Goal: Communication & Community: Answer question/provide support

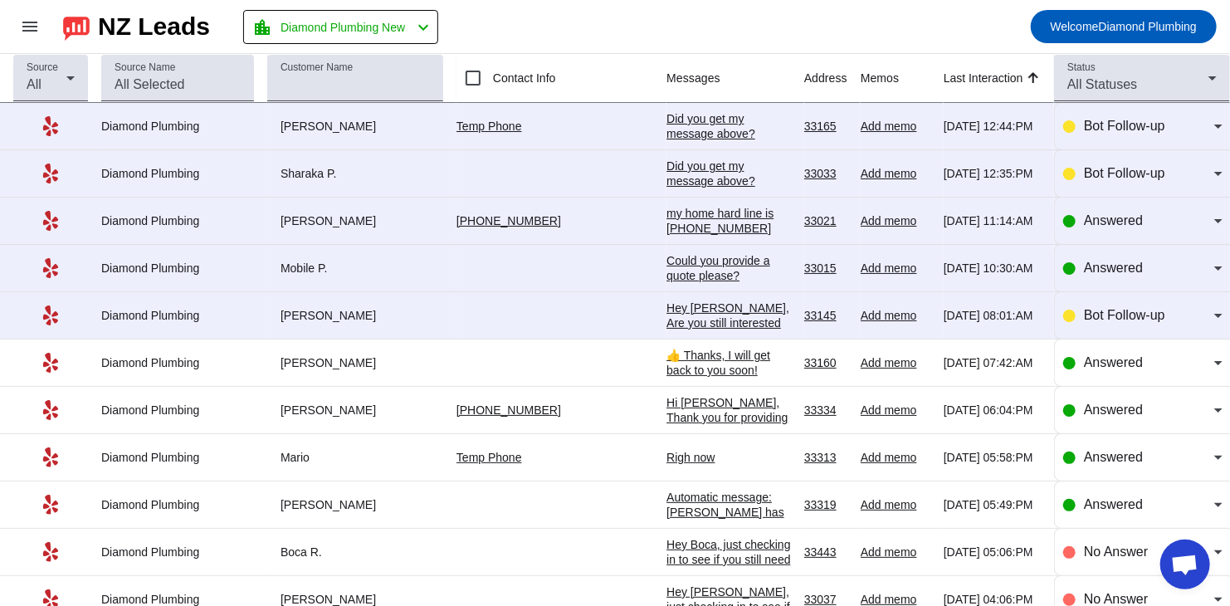
click at [666, 301] on div "Hey [PERSON_NAME], Are you still interested in getting an estimate? Is there a …" at bounding box center [728, 345] width 124 height 90
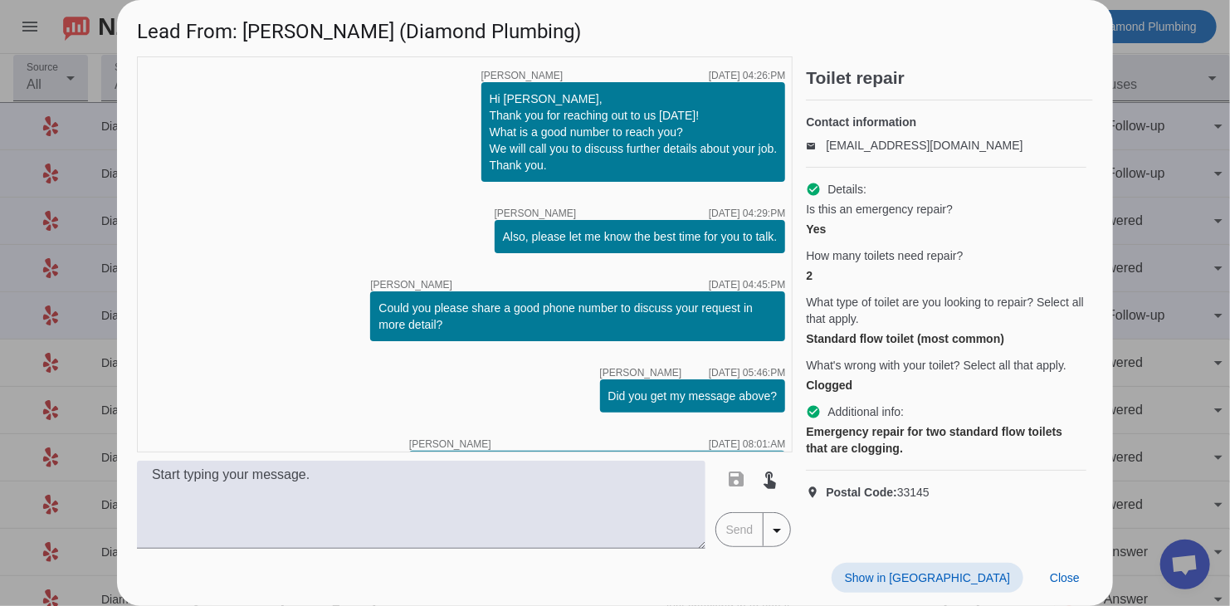
scroll to position [78, 0]
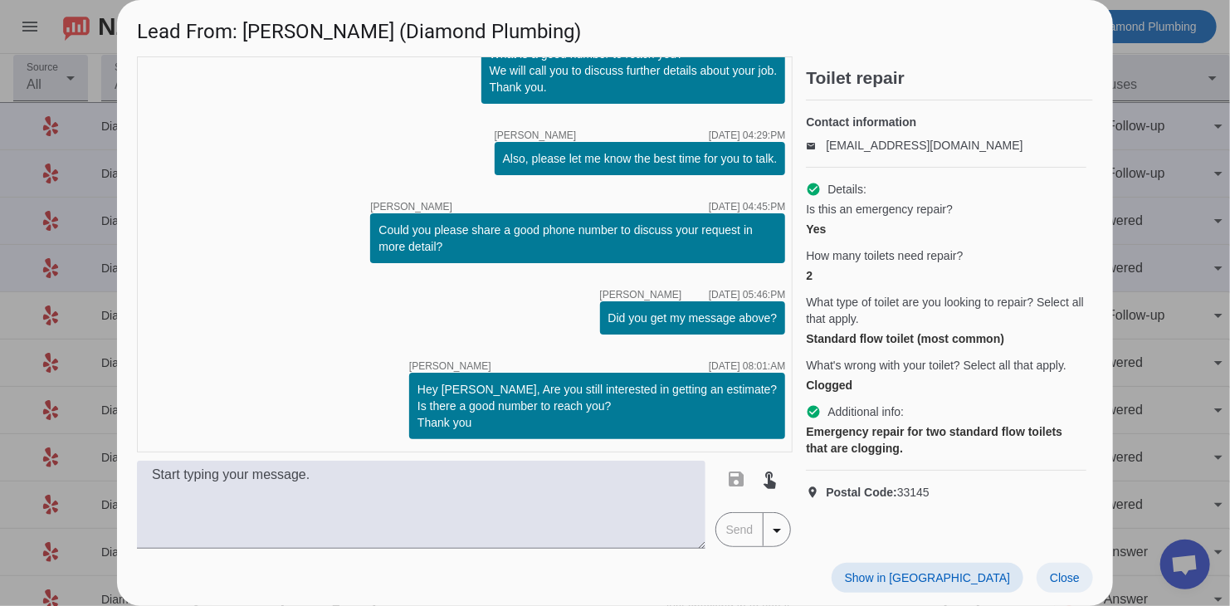
click at [1068, 577] on span "Close" at bounding box center [1065, 577] width 30 height 13
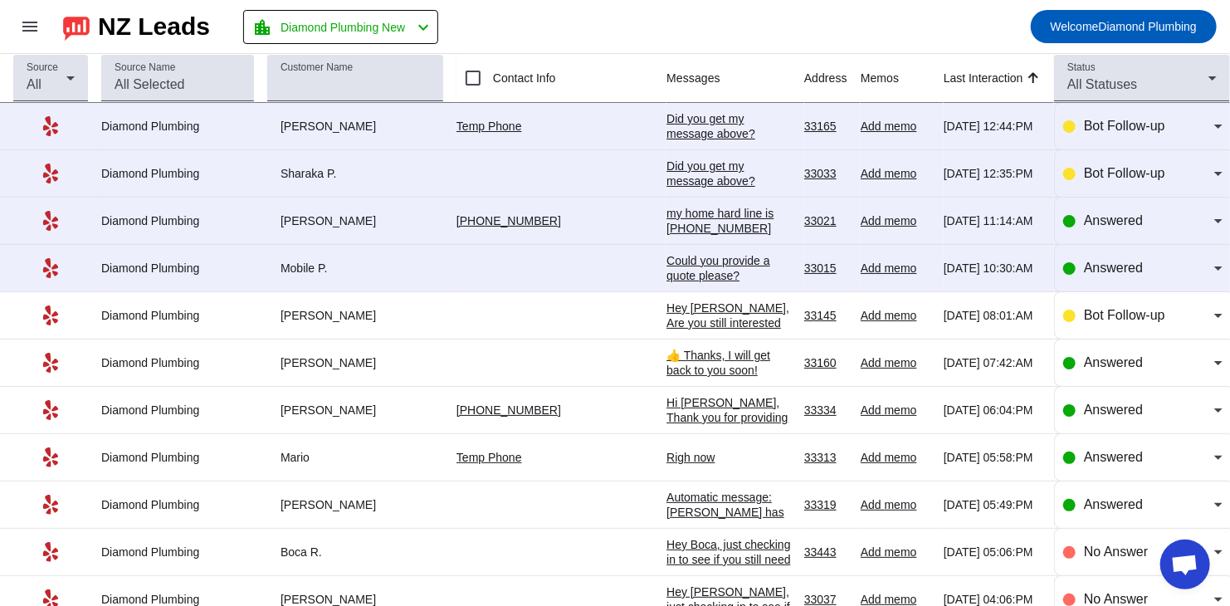
click at [677, 269] on div "Could you provide a quote please?" at bounding box center [728, 268] width 124 height 30
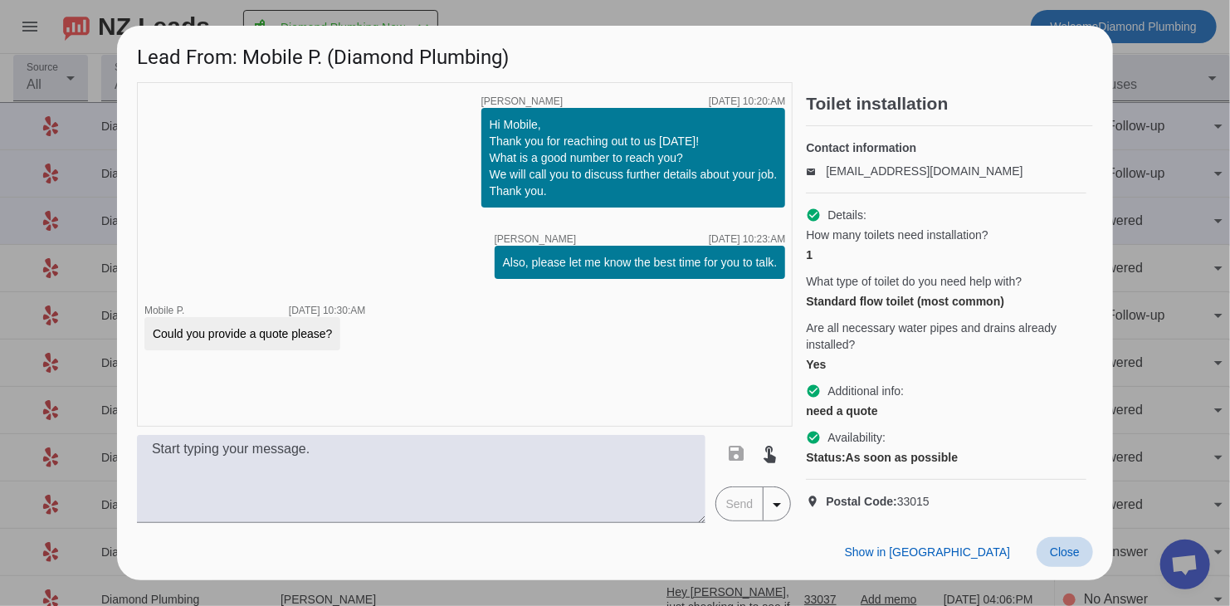
click at [1048, 557] on span at bounding box center [1064, 552] width 56 height 30
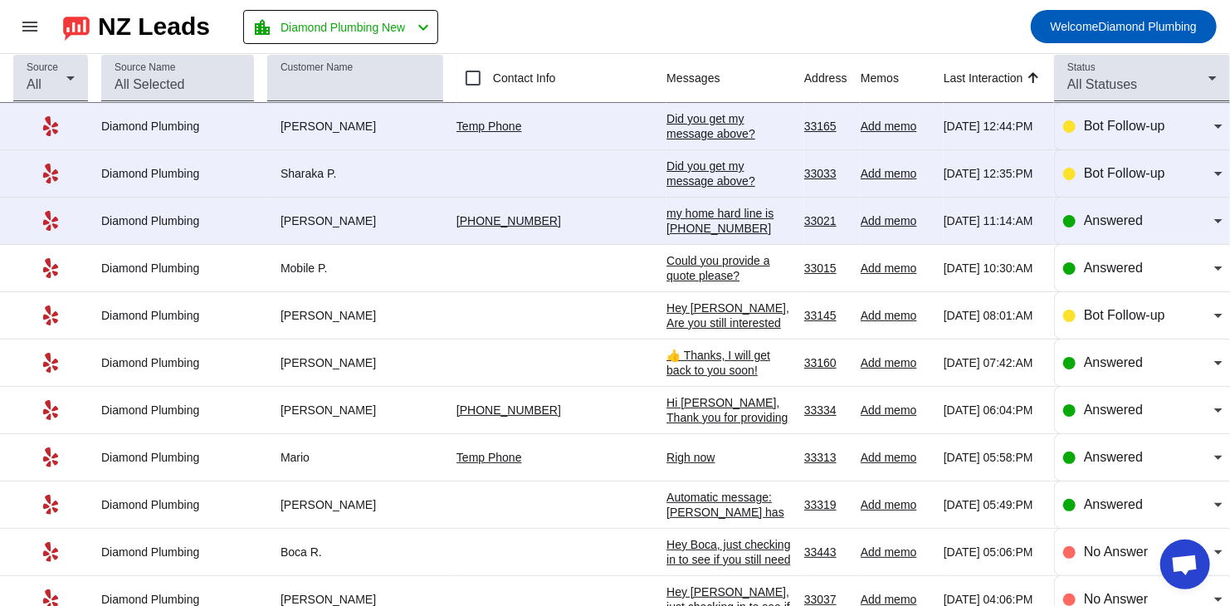
click at [666, 171] on div "Did you get my message above?​" at bounding box center [728, 173] width 124 height 30
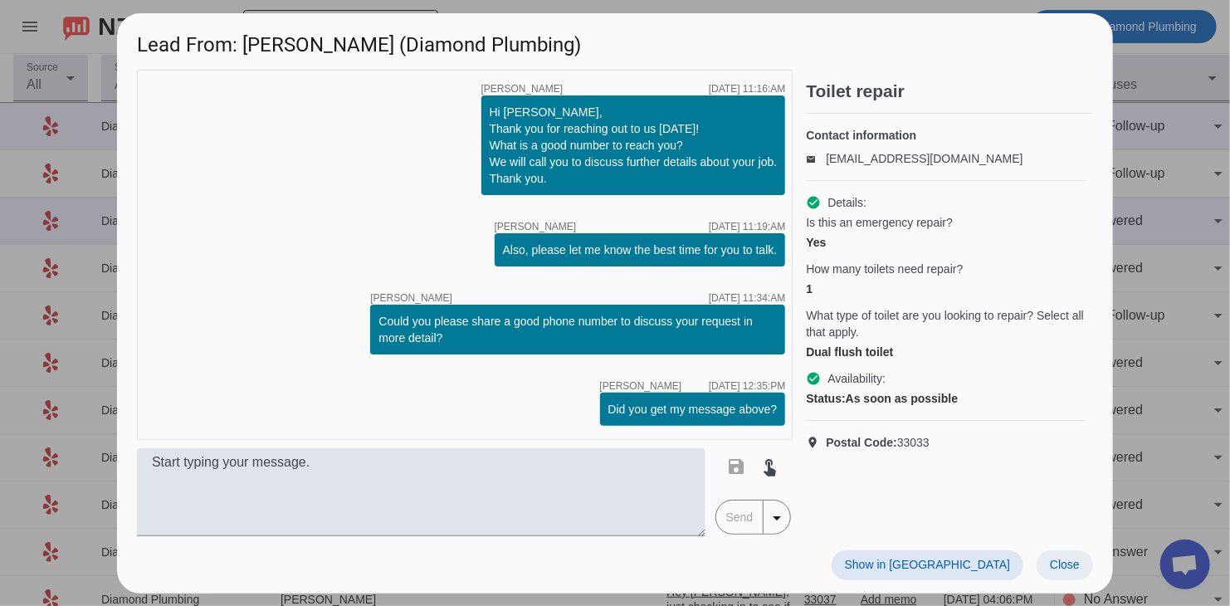
click at [1045, 553] on span at bounding box center [1064, 565] width 56 height 30
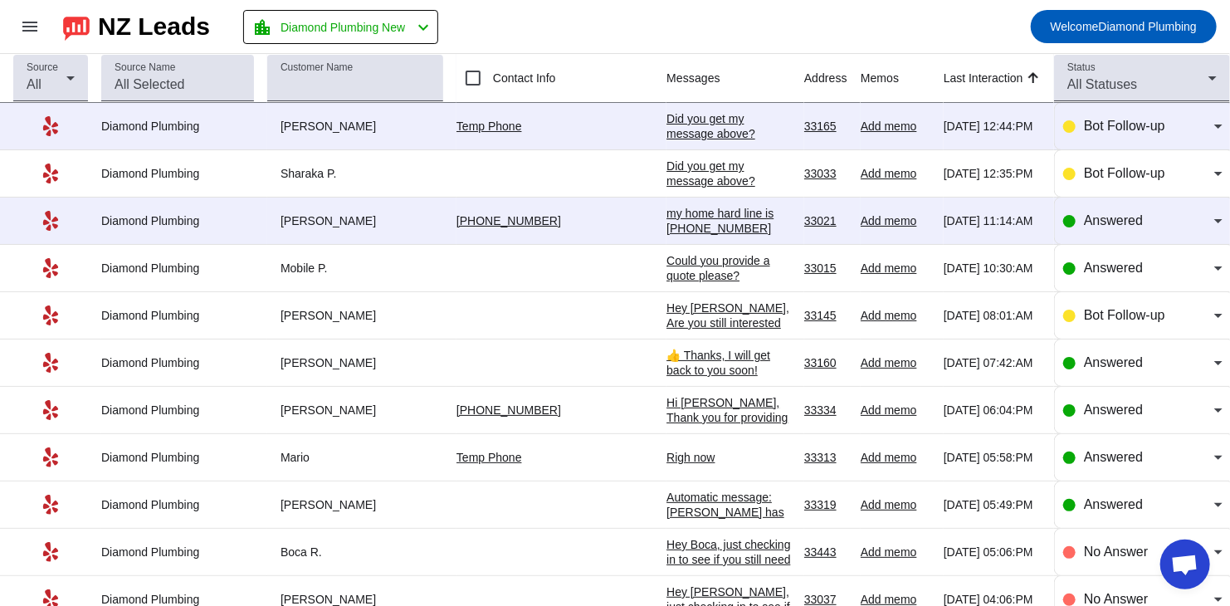
click at [666, 265] on div "Could you provide a quote please?" at bounding box center [728, 268] width 124 height 30
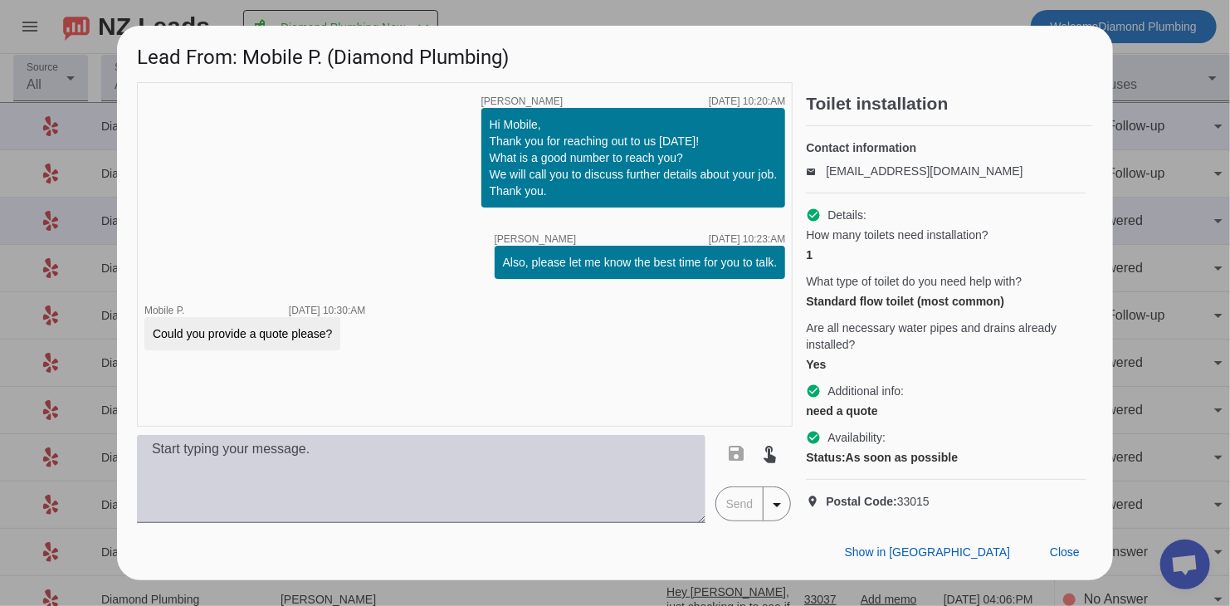
click at [493, 500] on textarea at bounding box center [421, 479] width 568 height 88
paste textarea "You’ve reached the right place! We’re a locally owned and licensed plumbing com…"
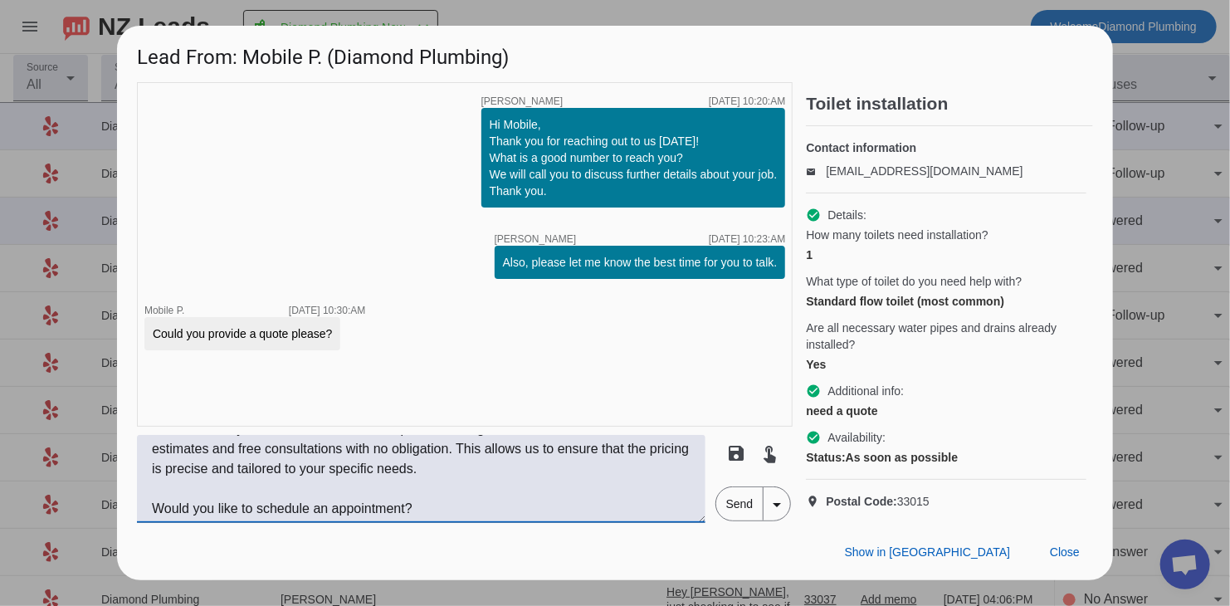
scroll to position [0, 0]
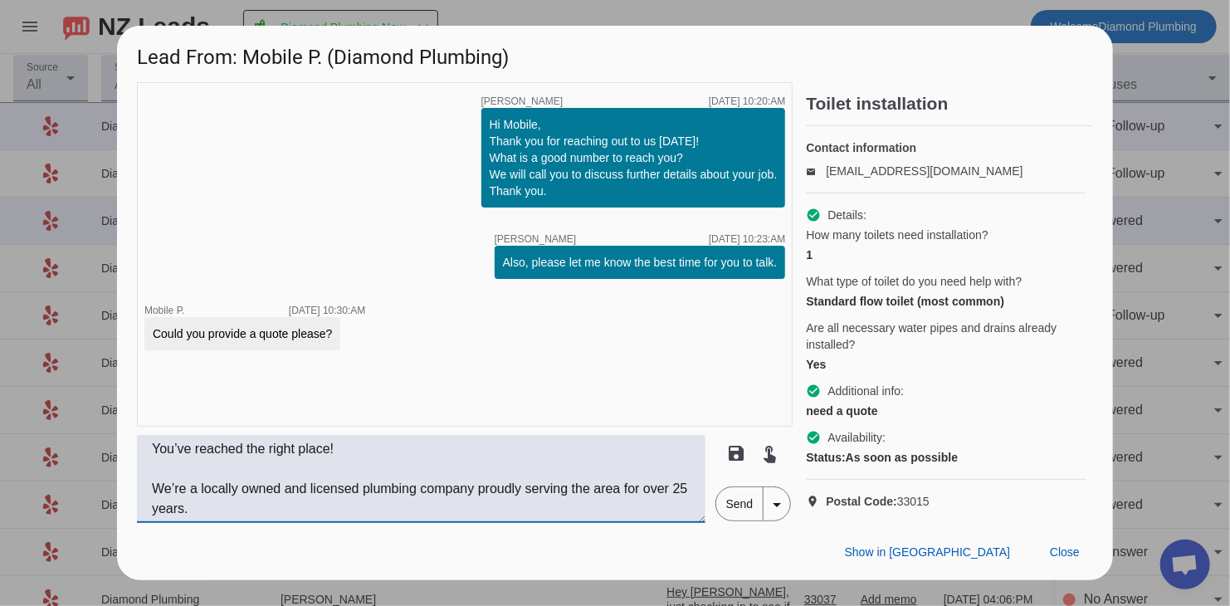
type textarea "You’ve reached the right place! We’re a locally owned and licensed plumbing com…"
click at [722, 520] on span "Send" at bounding box center [739, 503] width 47 height 33
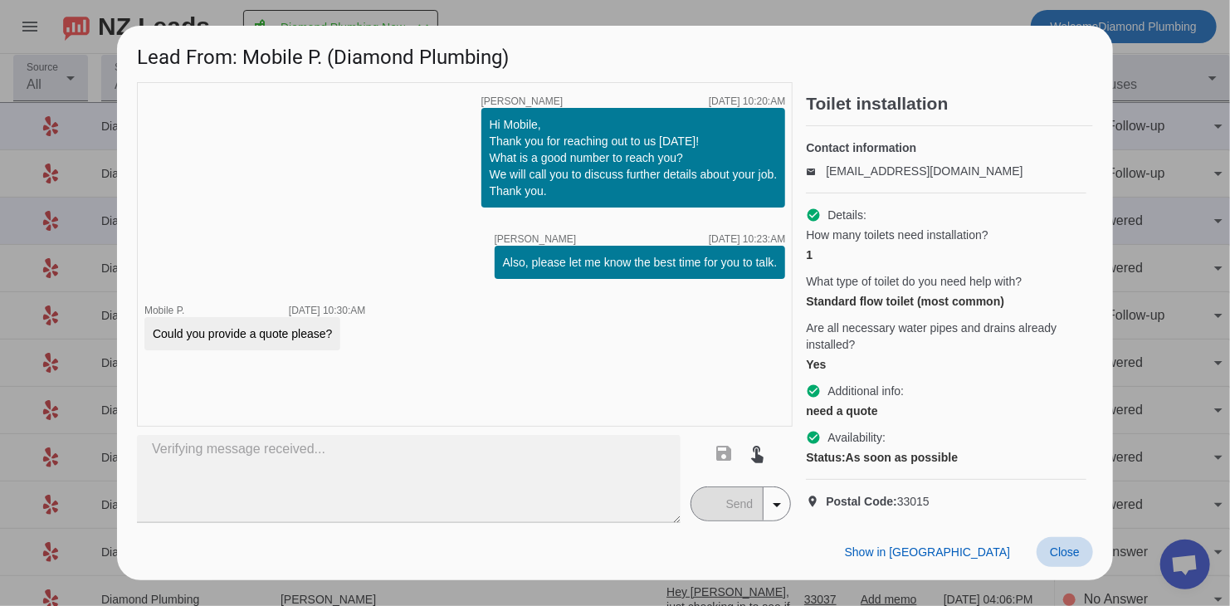
click at [1063, 558] on span "Close" at bounding box center [1065, 551] width 30 height 13
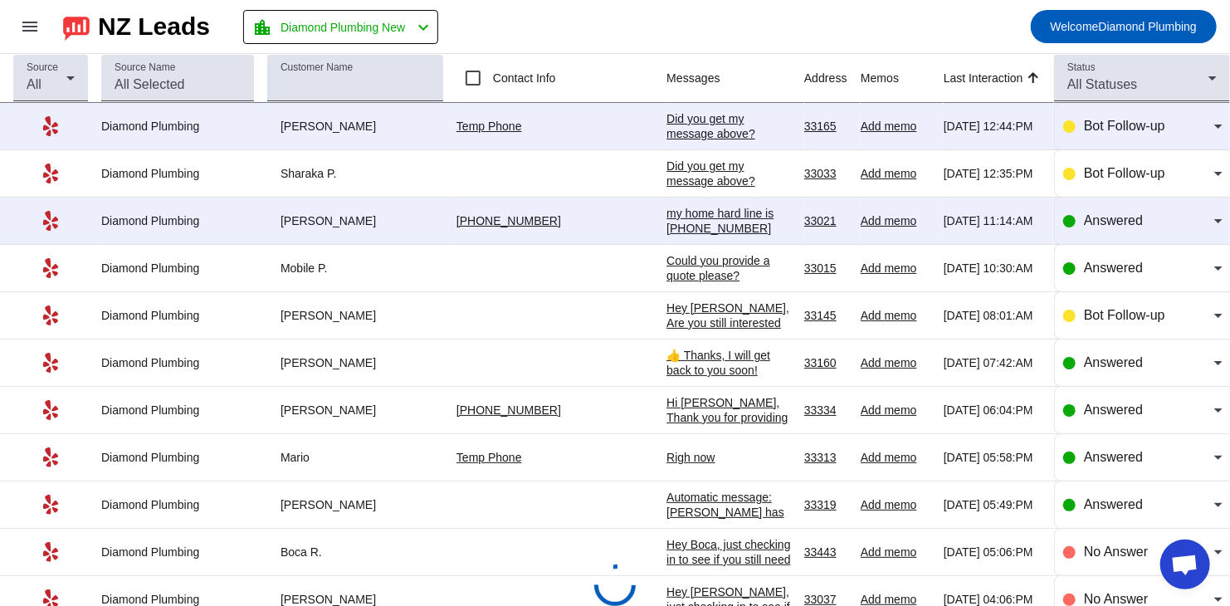
click at [666, 207] on div "my home hard line is [PHONE_NUMBER]" at bounding box center [728, 221] width 124 height 30
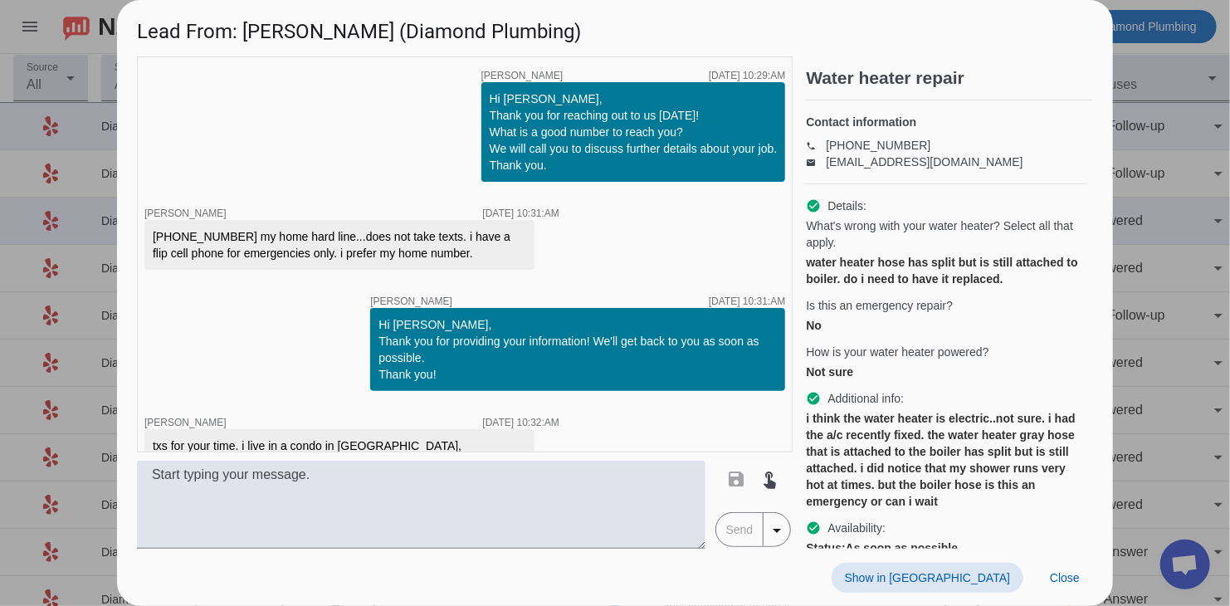
scroll to position [95, 0]
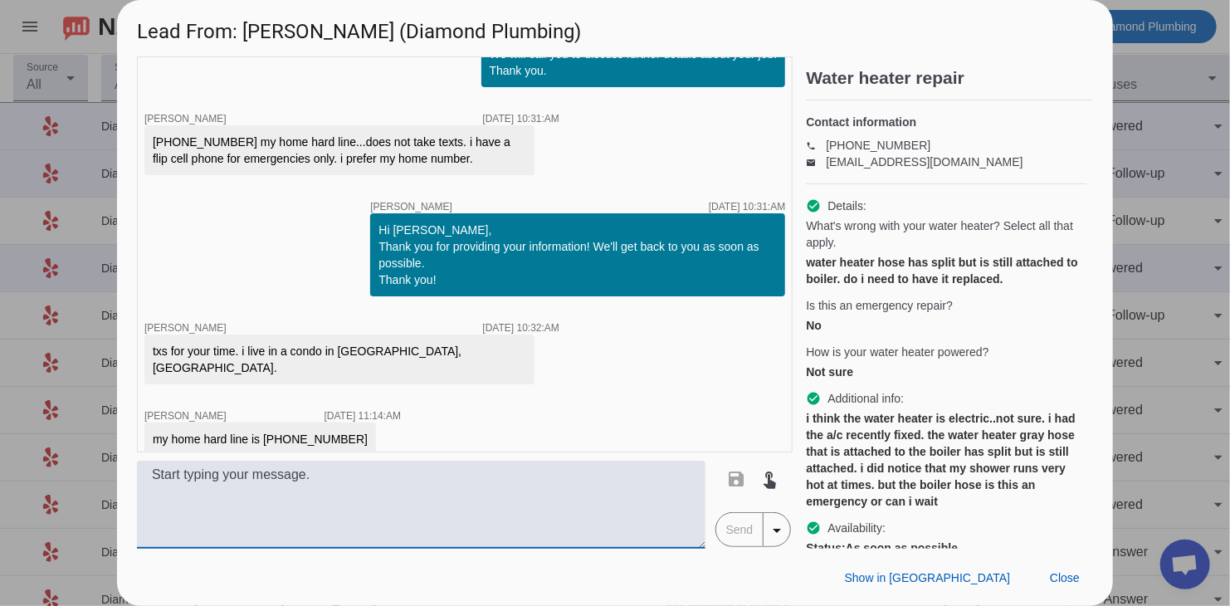
click at [440, 490] on textarea at bounding box center [421, 505] width 568 height 88
click at [1067, 570] on span at bounding box center [1064, 578] width 56 height 30
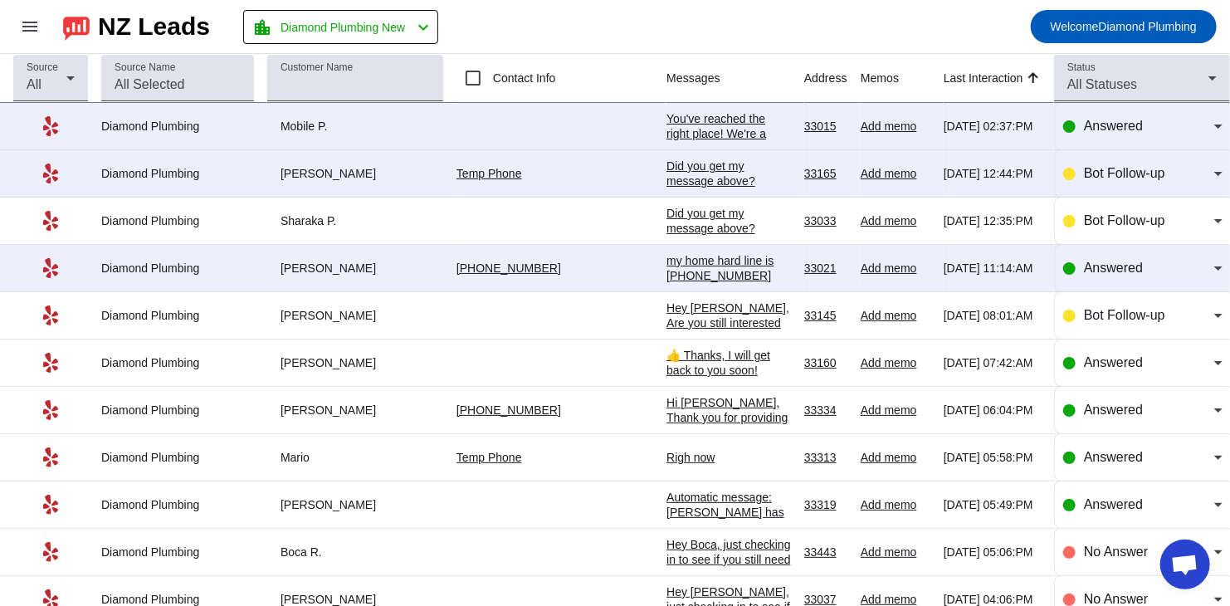
click at [666, 261] on div "my home hard line is [PHONE_NUMBER]" at bounding box center [728, 268] width 124 height 30
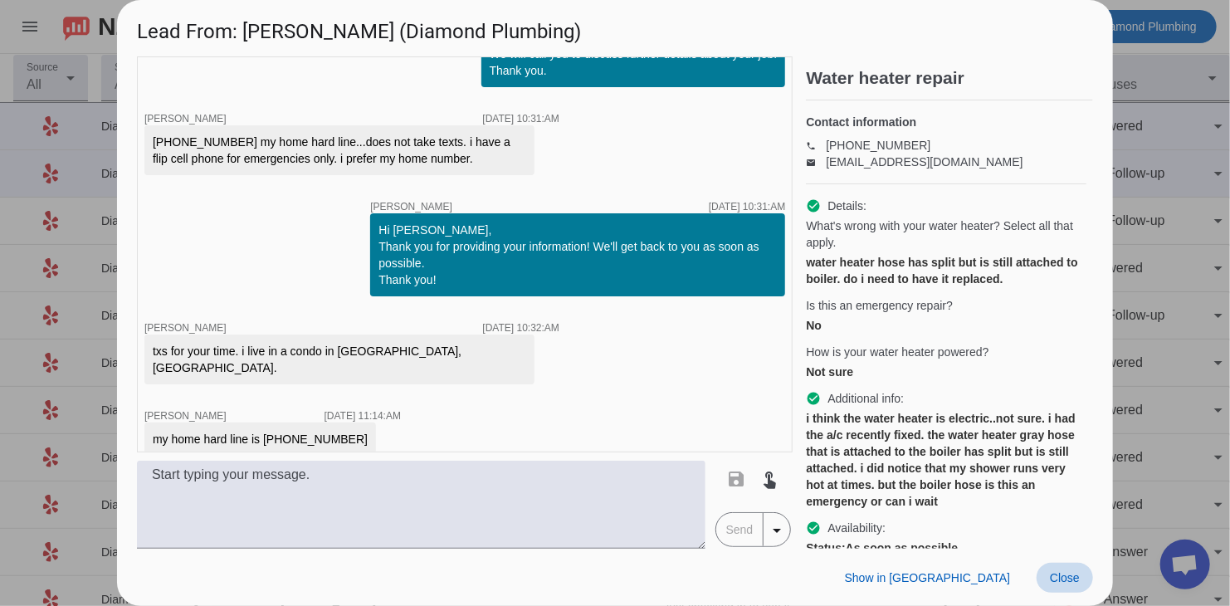
click at [1051, 579] on span "Close" at bounding box center [1065, 577] width 30 height 13
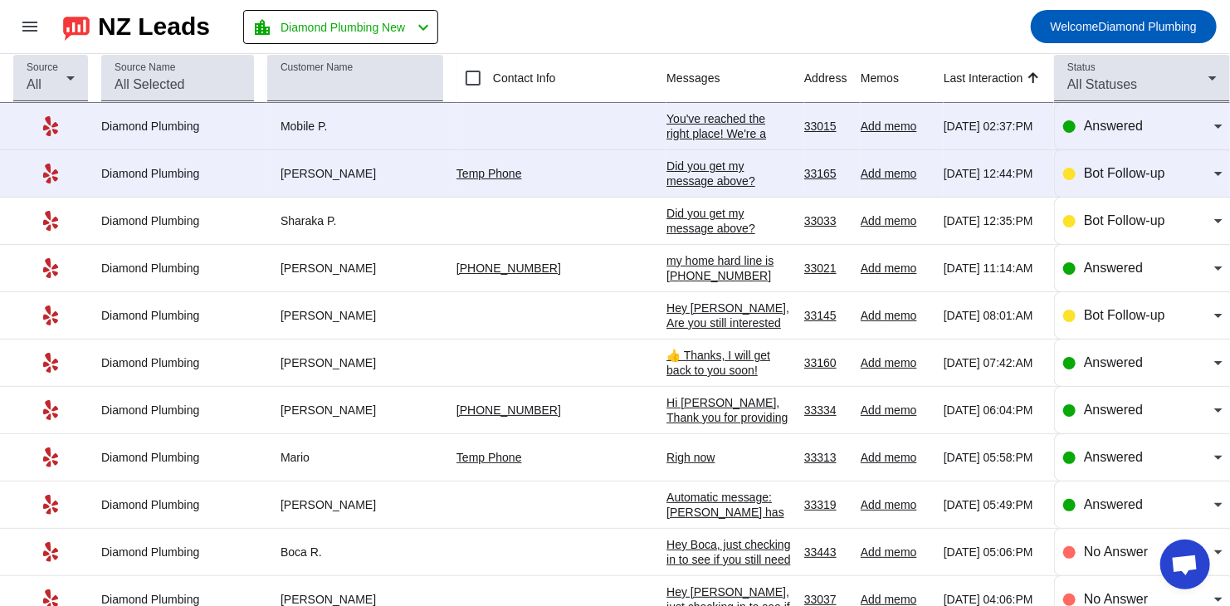
click at [676, 135] on div "You've reached the right place! We're a locally owned and licensed plumbing com…" at bounding box center [728, 290] width 124 height 358
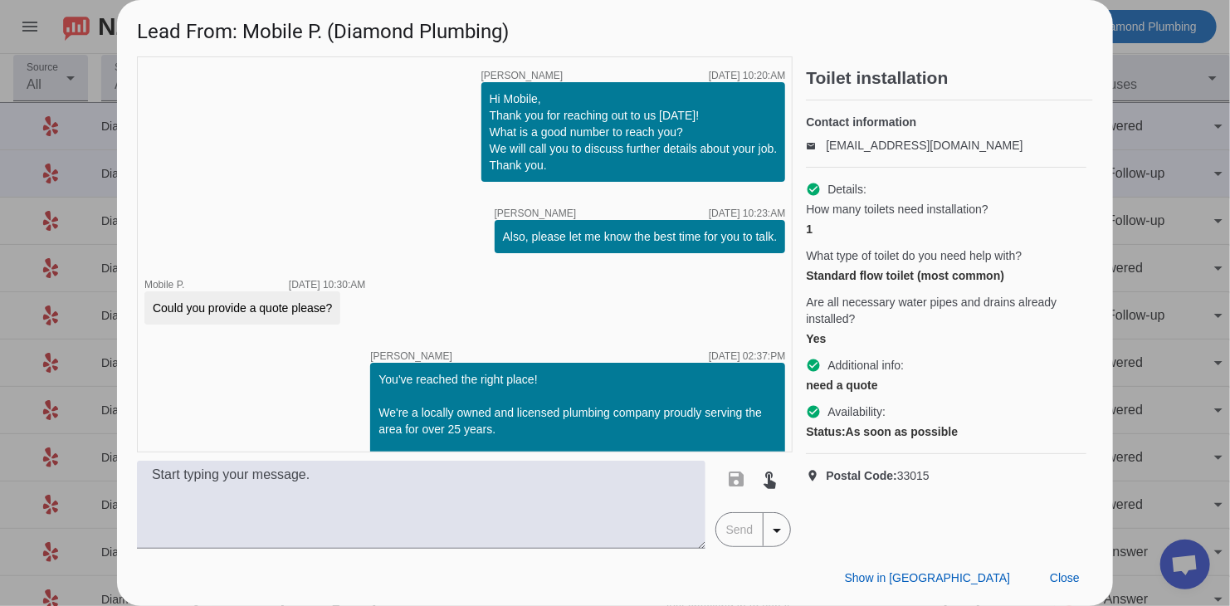
scroll to position [139, 0]
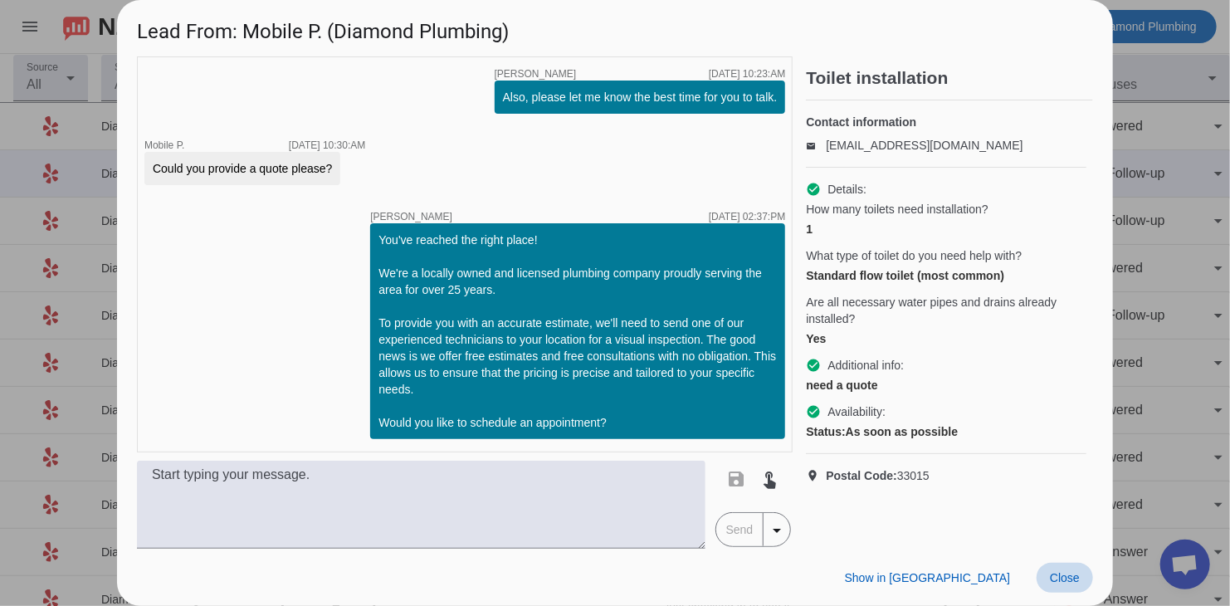
click at [1062, 587] on span at bounding box center [1064, 578] width 56 height 30
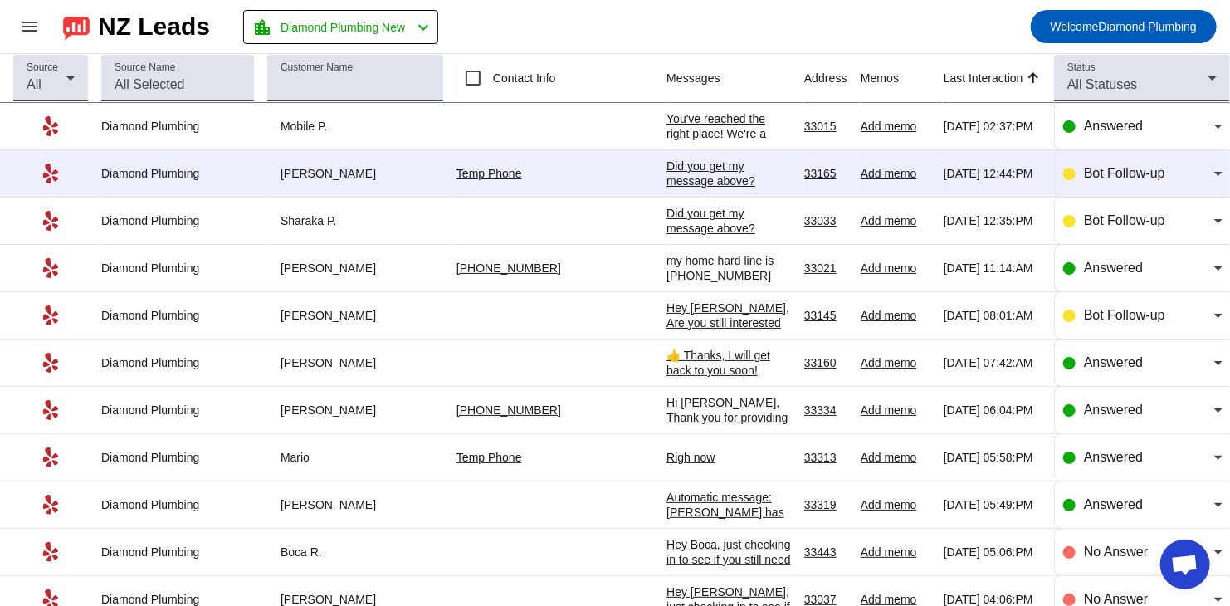
click at [666, 176] on div "Did you get my message above?​" at bounding box center [728, 173] width 124 height 30
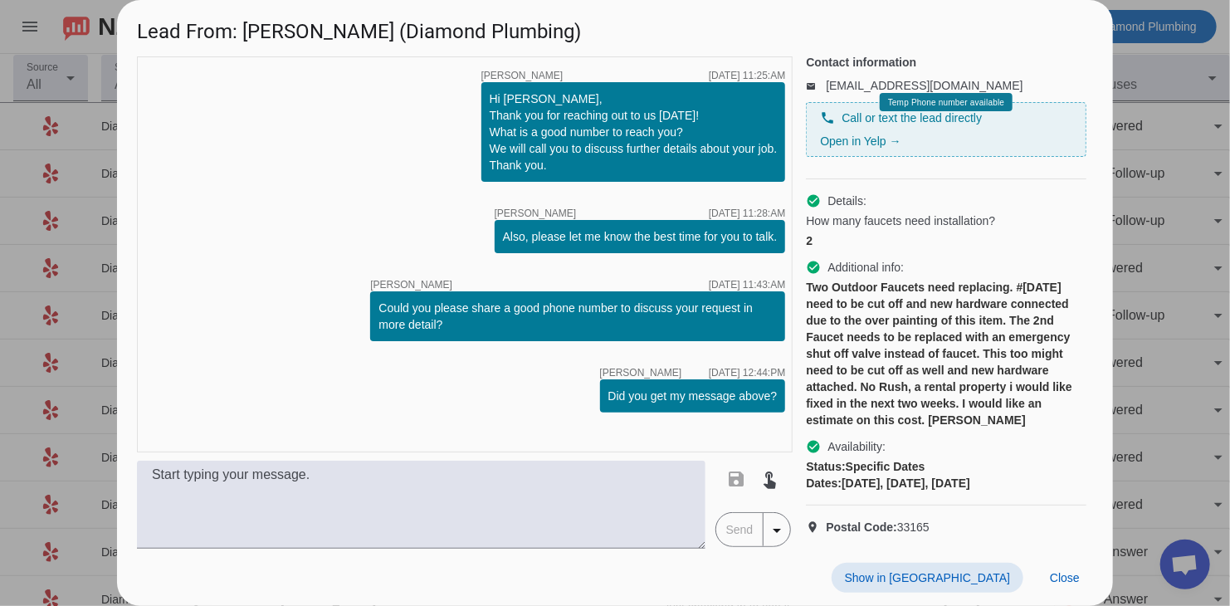
scroll to position [88, 0]
